Goal: Information Seeking & Learning: Find specific fact

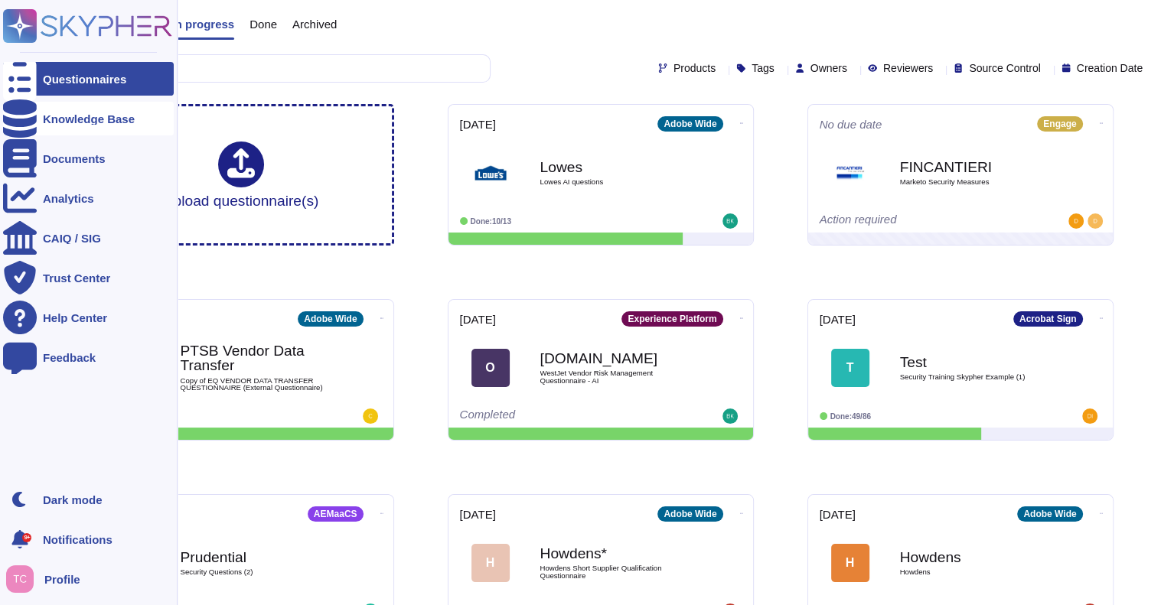
click at [23, 123] on icon at bounding box center [20, 118] width 34 height 38
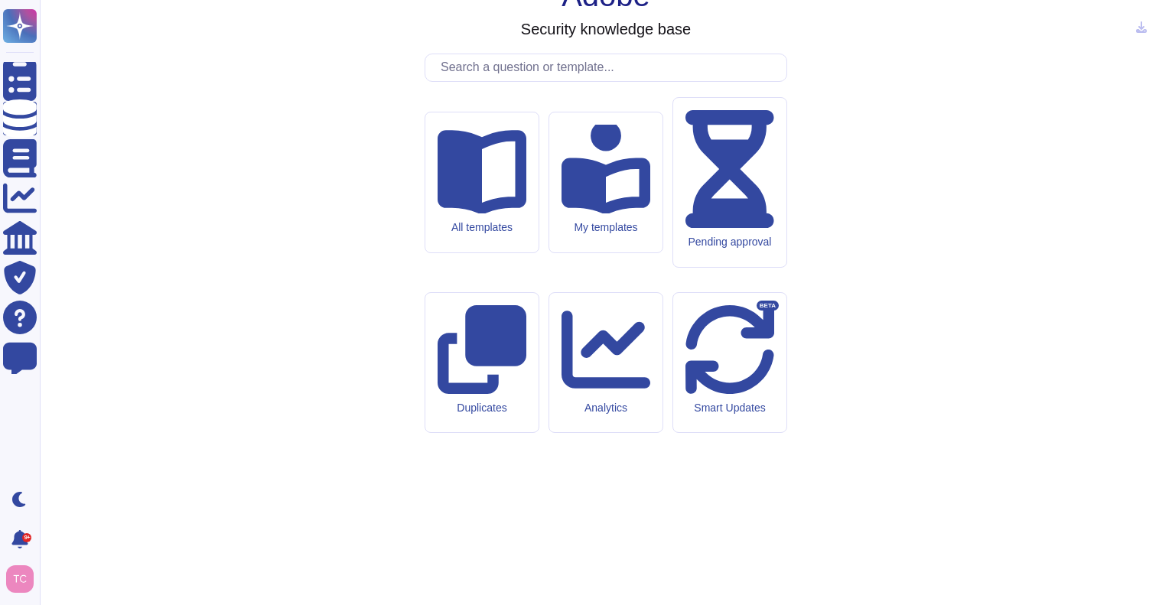
click at [529, 81] on input "text" at bounding box center [609, 67] width 353 height 27
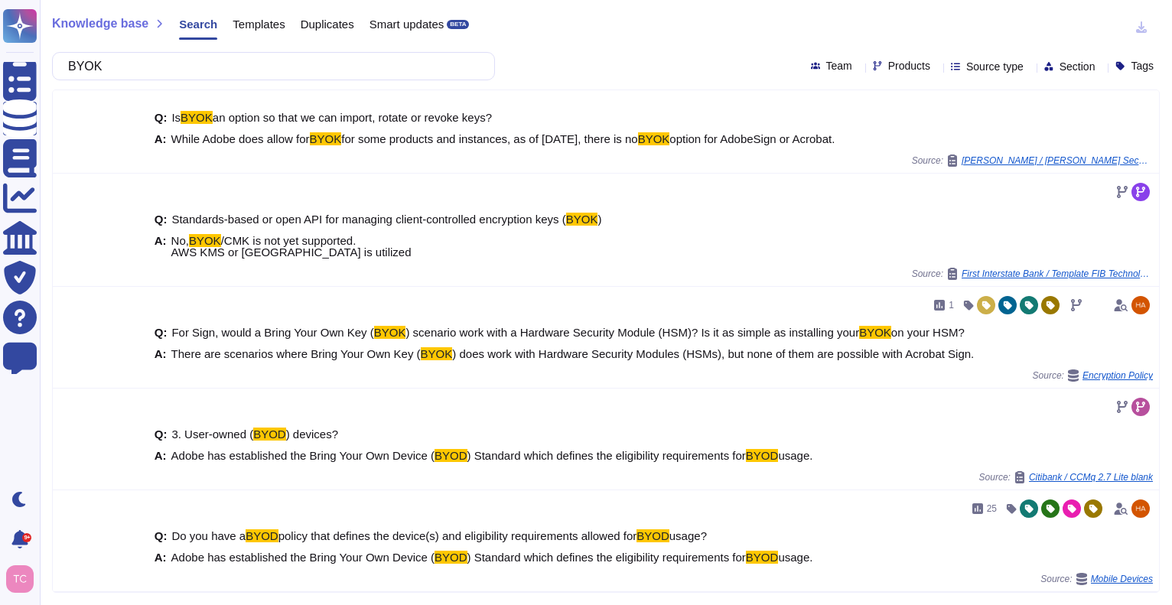
type input "BYOK"
click at [892, 66] on span "Products" at bounding box center [909, 65] width 42 height 11
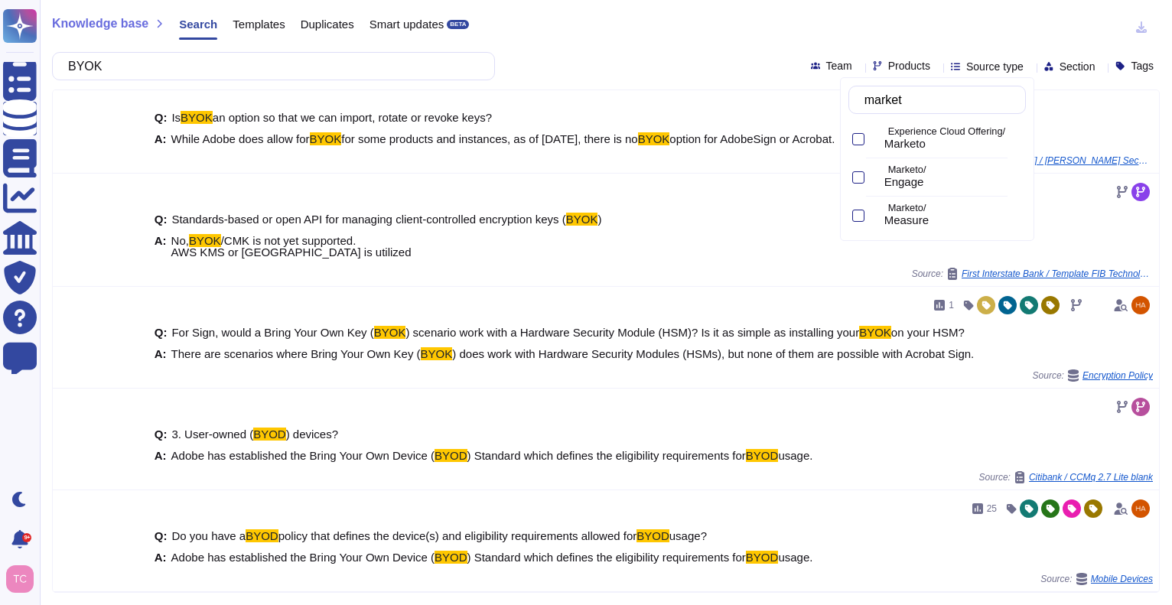
type input "marketo"
click at [926, 138] on span "Marketo" at bounding box center [904, 144] width 41 height 14
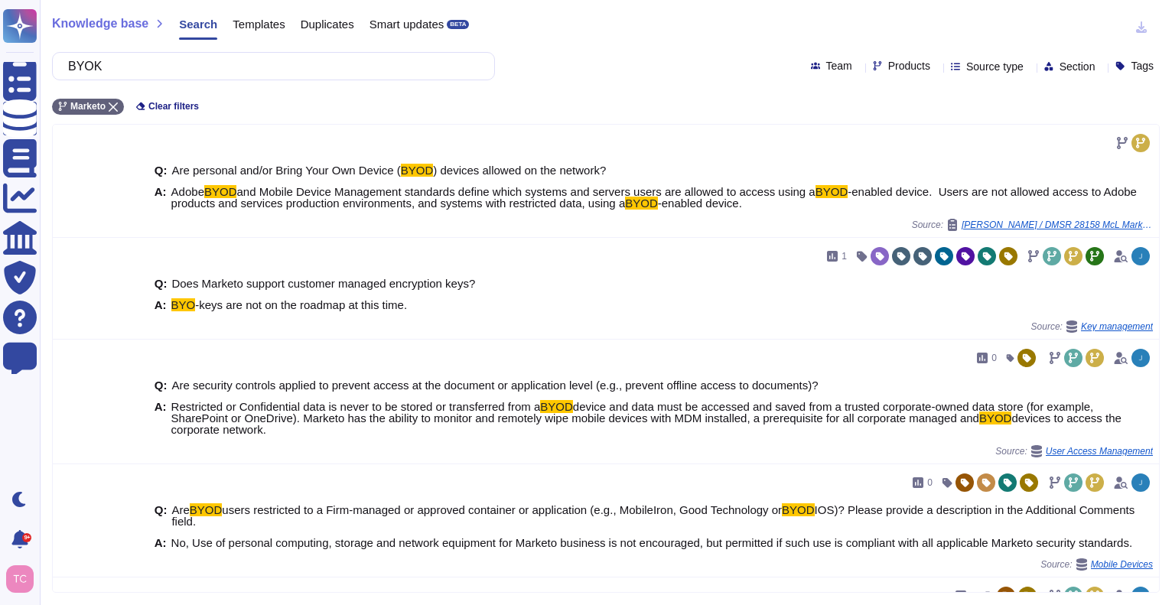
click at [647, 39] on div "Knowledge base Search Templates Duplicates Smart updates BETA" at bounding box center [600, 27] width 1096 height 31
click at [145, 64] on input "BYOK" at bounding box center [269, 66] width 418 height 27
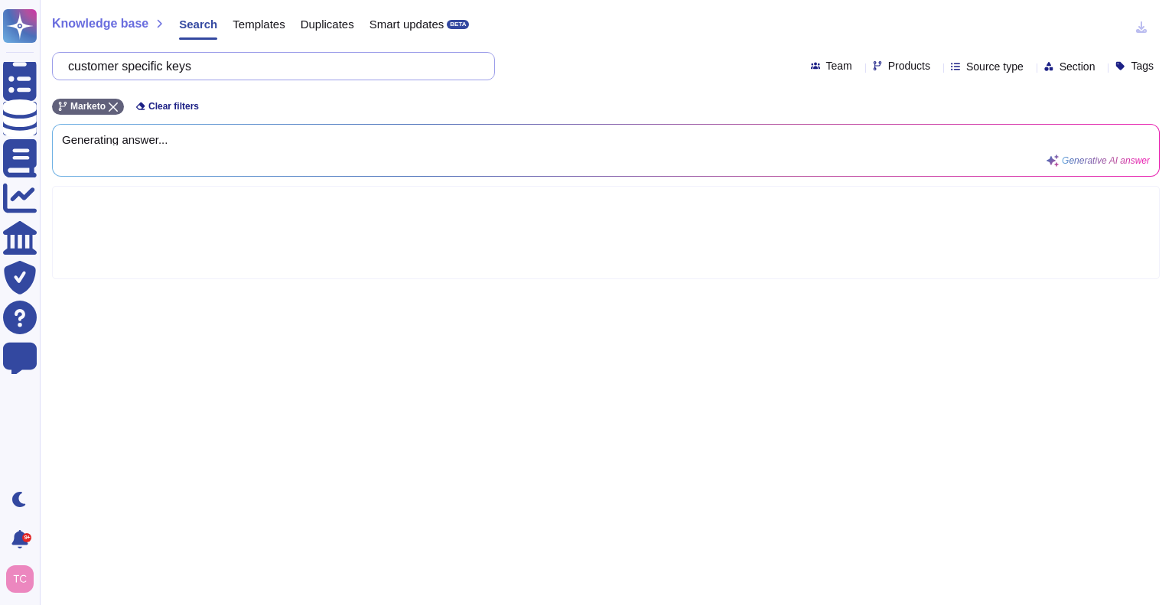
type input "customer specific keys"
